Goal: Navigation & Orientation: Find specific page/section

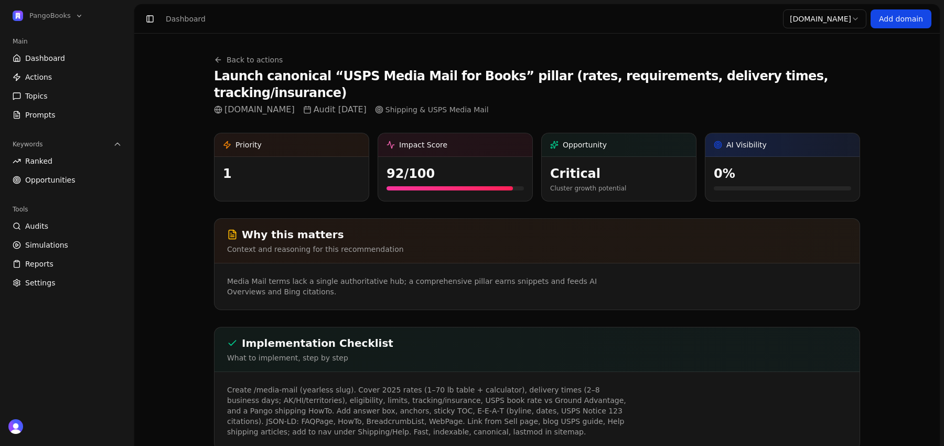
click at [30, 78] on span "Actions" at bounding box center [38, 77] width 27 height 10
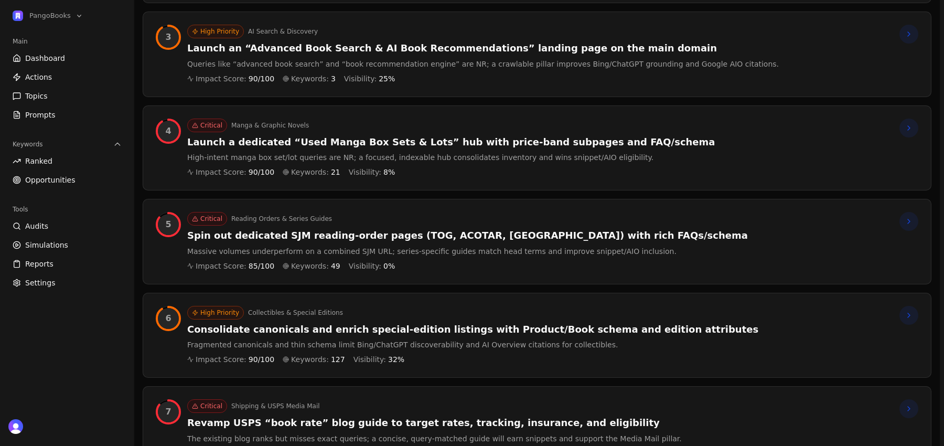
scroll to position [379, 0]
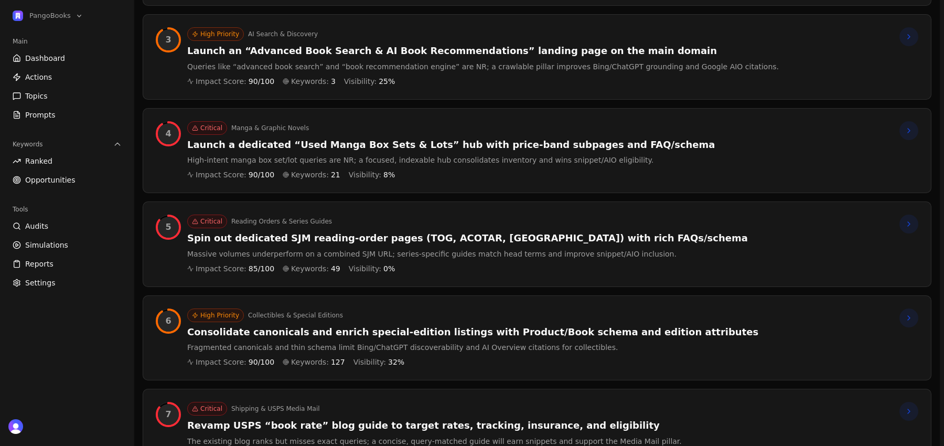
click at [384, 257] on div "Critical Reading Orders & Series Guides Spin out dedicated SJM reading‑order pa…" at bounding box center [467, 243] width 561 height 59
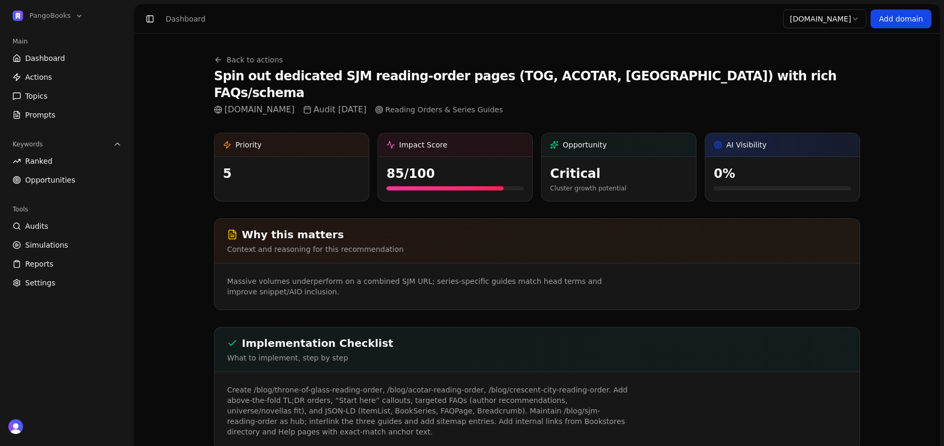
click at [251, 55] on div "Back to actions Spin out dedicated SJM reading‑order pages (TOG, ACOTAR, [GEOGR…" at bounding box center [537, 85] width 646 height 61
click at [244, 57] on link "Back to actions" at bounding box center [248, 60] width 69 height 10
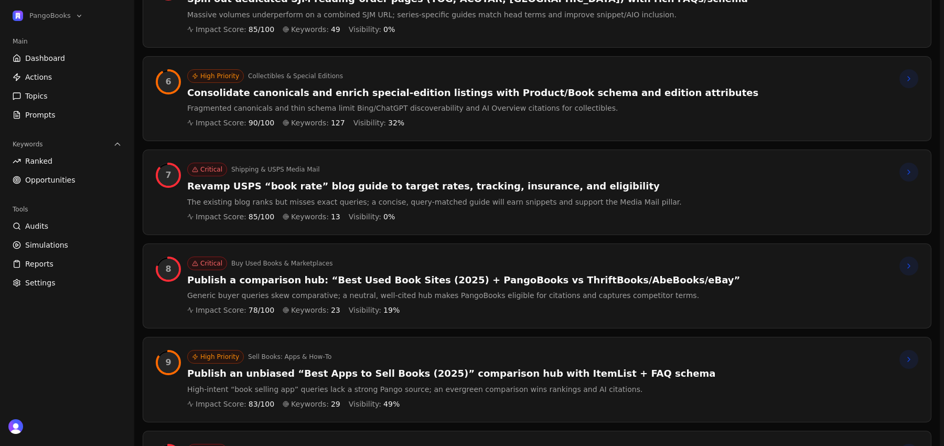
scroll to position [722, 0]
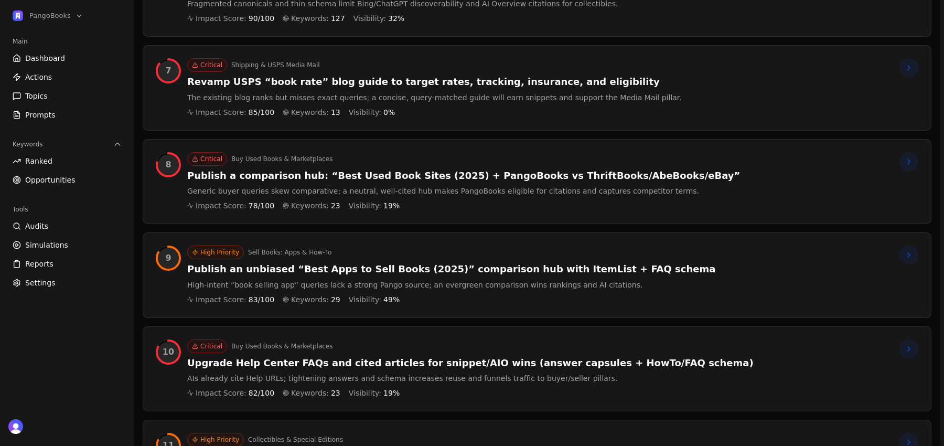
click at [346, 263] on h3 "Publish an unbiased “Best Apps to Sell Books (2025)” comparison hub with ItemLi…" at bounding box center [451, 269] width 528 height 12
